Goal: Entertainment & Leisure: Consume media (video, audio)

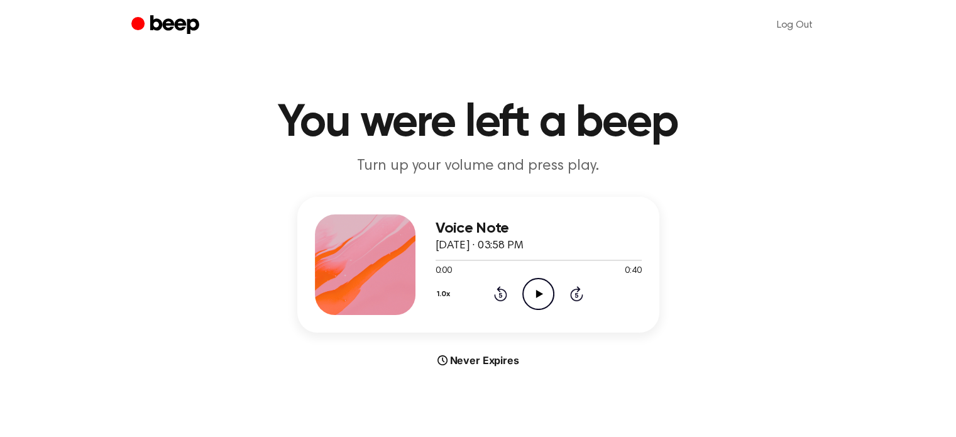
click at [538, 285] on icon "Play Audio" at bounding box center [538, 294] width 32 height 32
click at [541, 292] on icon "Pause Audio" at bounding box center [538, 294] width 32 height 32
click at [532, 288] on icon "Play Audio" at bounding box center [538, 294] width 32 height 32
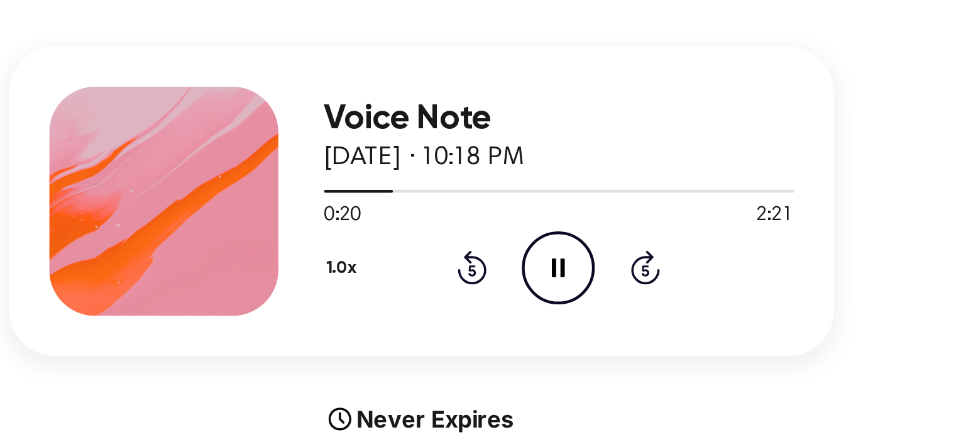
scroll to position [97, 0]
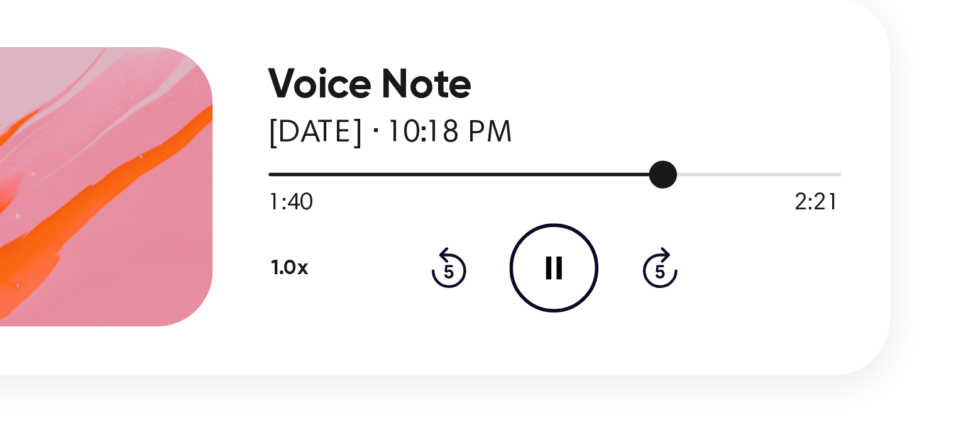
click at [557, 162] on div at bounding box center [538, 162] width 206 height 10
click at [539, 194] on icon at bounding box center [538, 196] width 6 height 8
click at [541, 189] on icon "Play Audio" at bounding box center [538, 196] width 32 height 32
